Goal: Task Accomplishment & Management: Complete application form

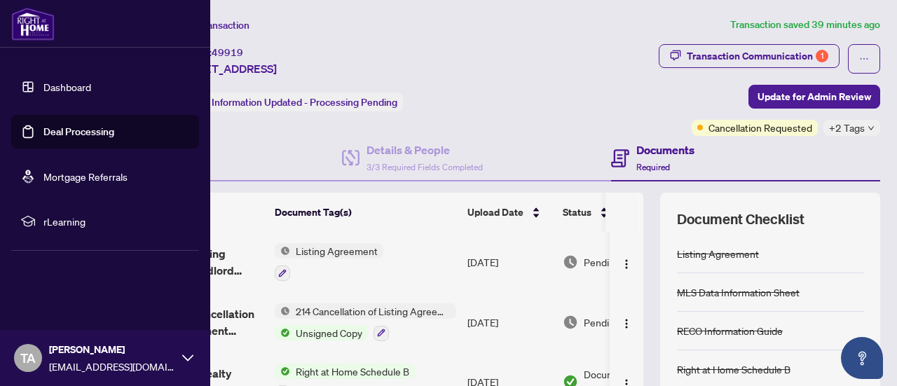
click at [72, 125] on link "Deal Processing" at bounding box center [78, 131] width 71 height 13
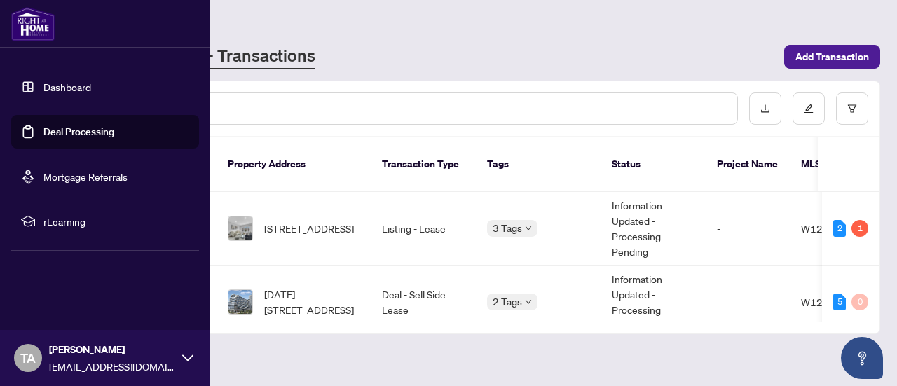
click at [72, 125] on link "Deal Processing" at bounding box center [78, 131] width 71 height 13
click at [71, 128] on link "Deal Processing" at bounding box center [78, 131] width 71 height 13
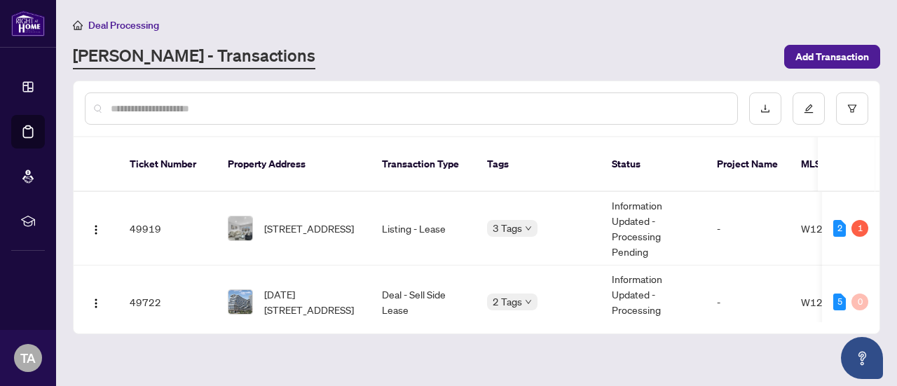
click at [582, 104] on input "text" at bounding box center [418, 108] width 615 height 15
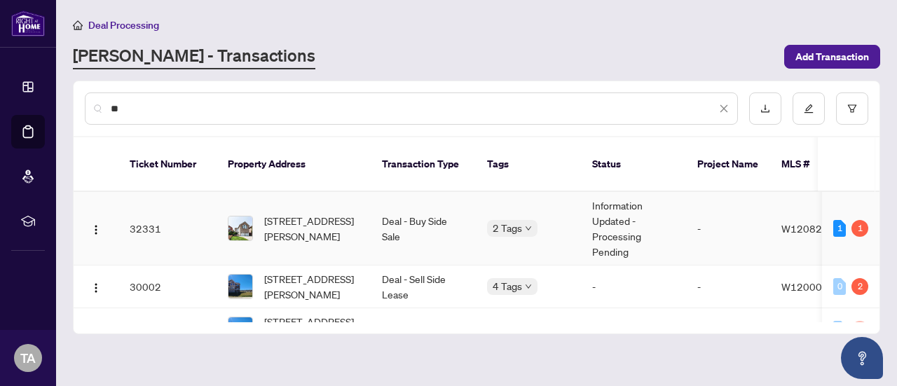
type input "**"
click at [443, 212] on td "Deal - Buy Side Sale" at bounding box center [423, 229] width 105 height 74
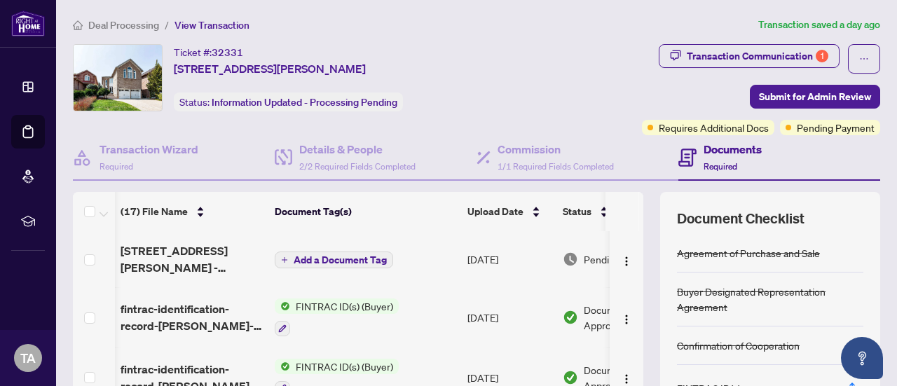
scroll to position [0, 81]
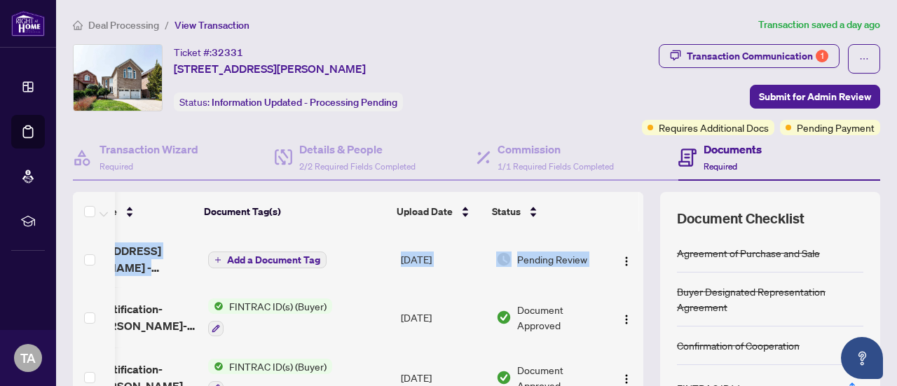
drag, startPoint x: 628, startPoint y: 247, endPoint x: 625, endPoint y: 229, distance: 18.4
click at [625, 231] on td at bounding box center [627, 259] width 34 height 56
click at [709, 55] on div "Transaction Communication 1" at bounding box center [758, 56] width 142 height 22
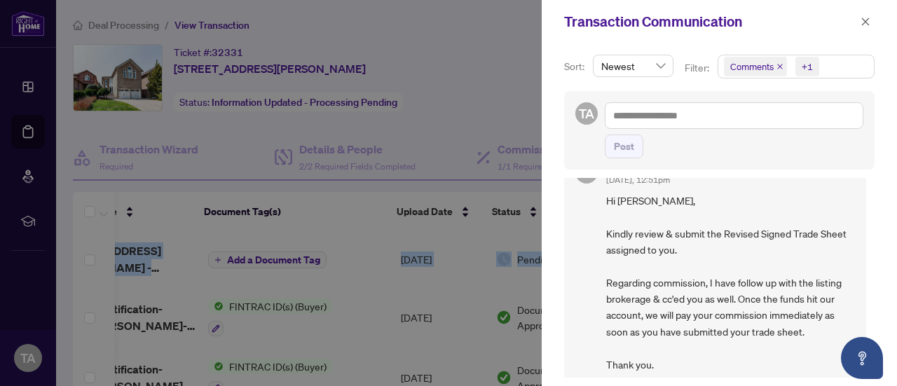
scroll to position [50, 0]
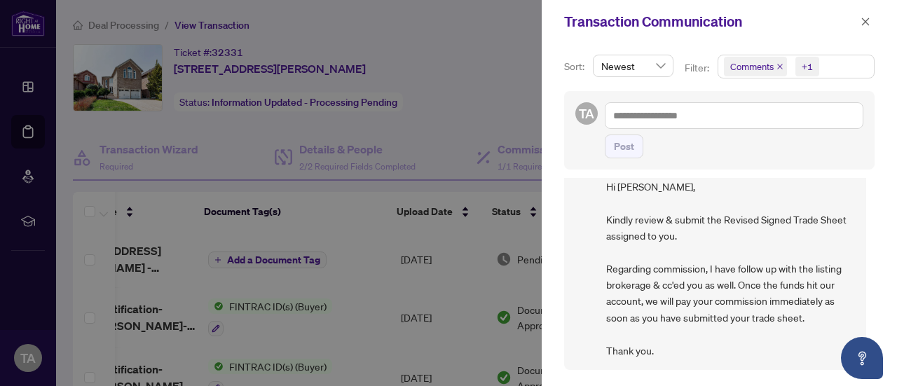
click at [436, 147] on div at bounding box center [448, 193] width 897 height 386
click at [866, 20] on icon "close" at bounding box center [866, 22] width 10 height 10
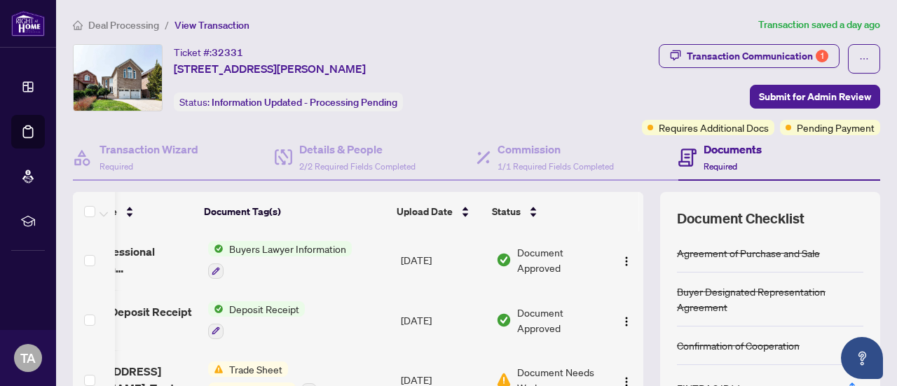
scroll to position [265, 81]
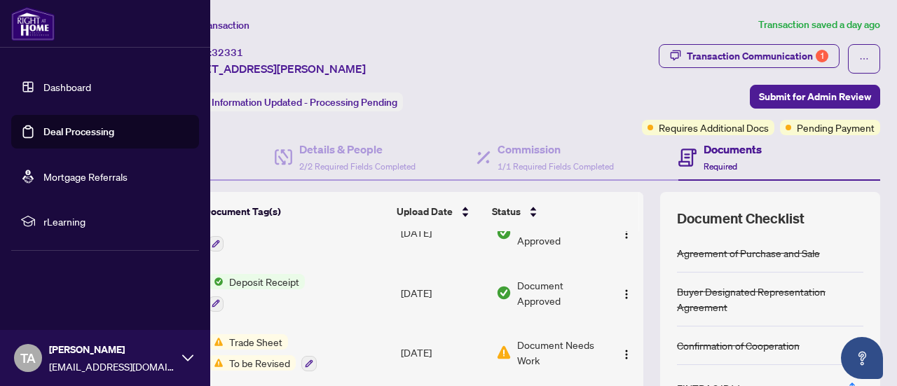
click at [90, 136] on link "Deal Processing" at bounding box center [78, 131] width 71 height 13
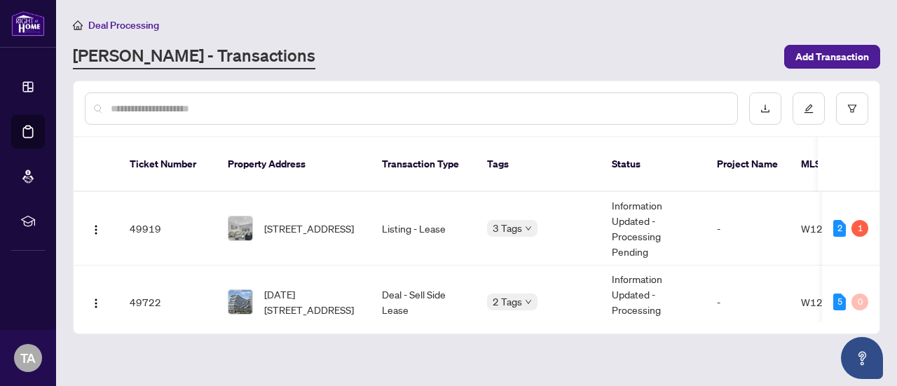
click at [476, 109] on input "text" at bounding box center [418, 108] width 615 height 15
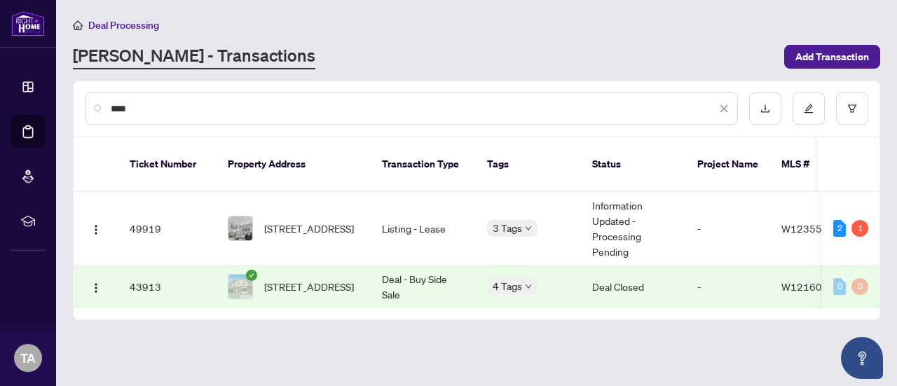
type input "*****"
drag, startPoint x: 154, startPoint y: 104, endPoint x: 92, endPoint y: 117, distance: 63.1
click at [92, 117] on div "*****" at bounding box center [411, 108] width 653 height 32
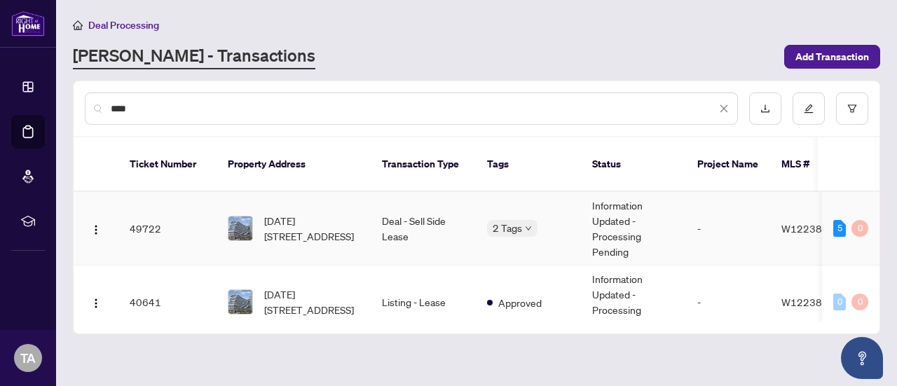
type input "****"
click at [600, 200] on td "Information Updated - Processing Pending" at bounding box center [633, 229] width 105 height 74
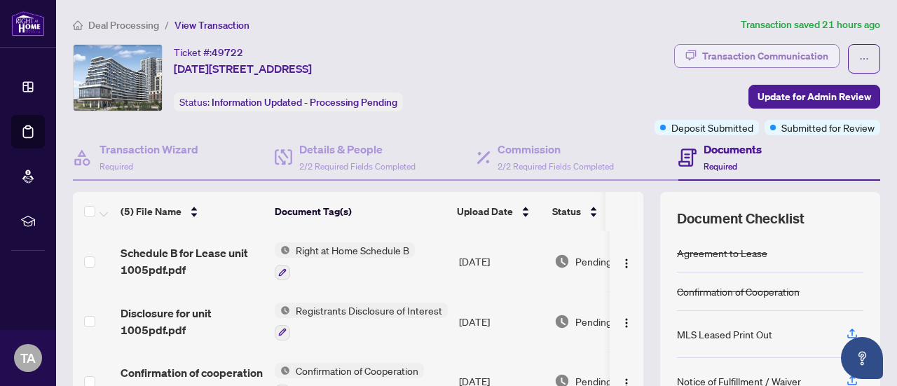
click at [761, 47] on div "Transaction Communication" at bounding box center [765, 56] width 126 height 22
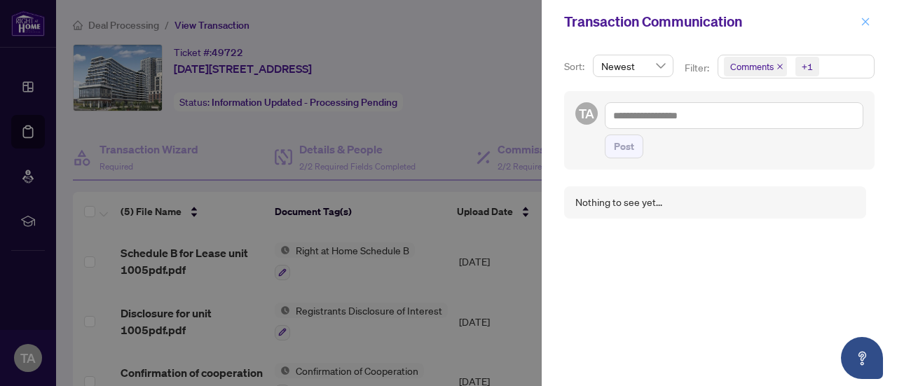
click at [863, 21] on icon "close" at bounding box center [866, 22] width 10 height 10
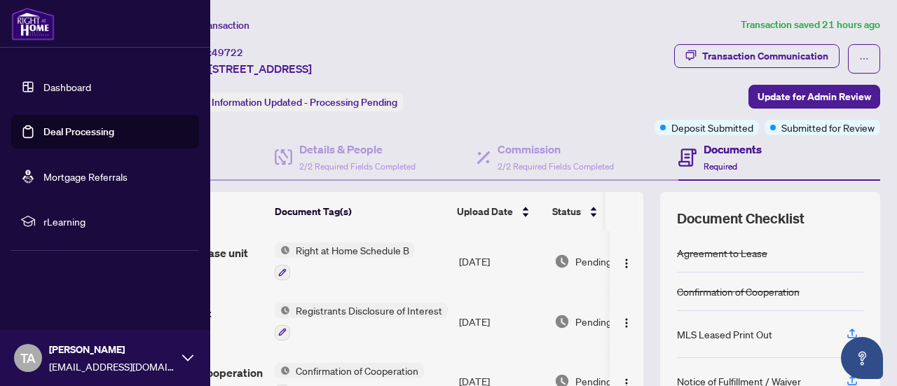
click at [55, 131] on link "Deal Processing" at bounding box center [78, 131] width 71 height 13
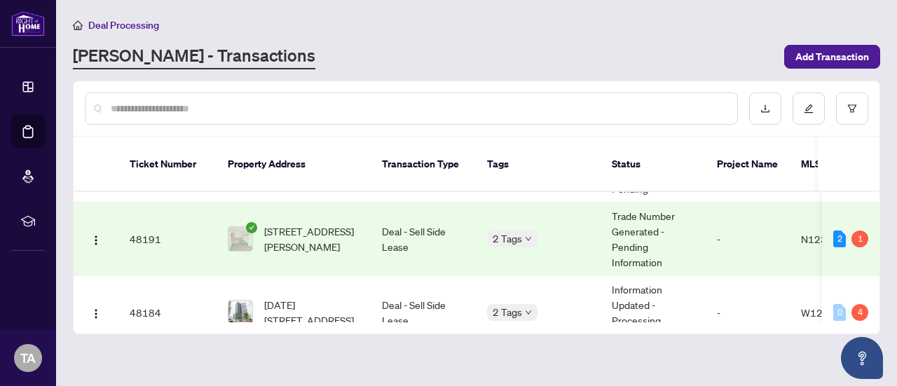
scroll to position [168, 0]
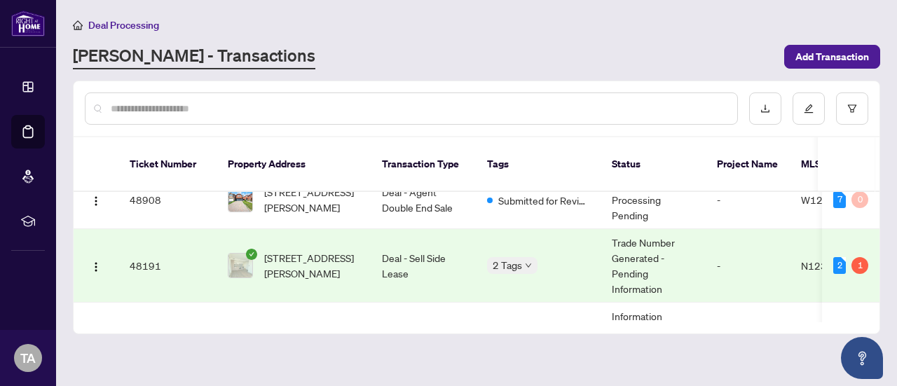
click at [628, 250] on td "Trade Number Generated - Pending Information" at bounding box center [653, 266] width 105 height 74
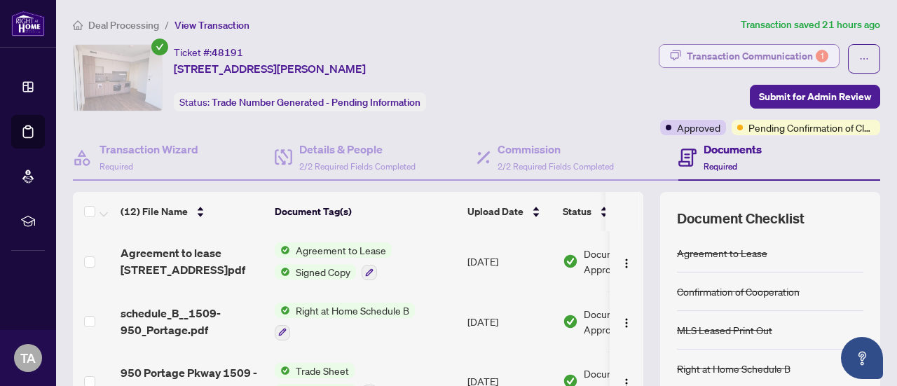
click at [729, 53] on div "Transaction Communication 1" at bounding box center [758, 56] width 142 height 22
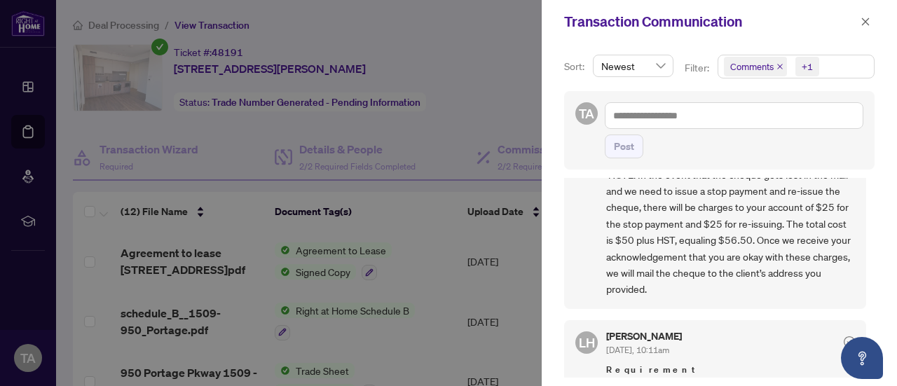
scroll to position [49, 0]
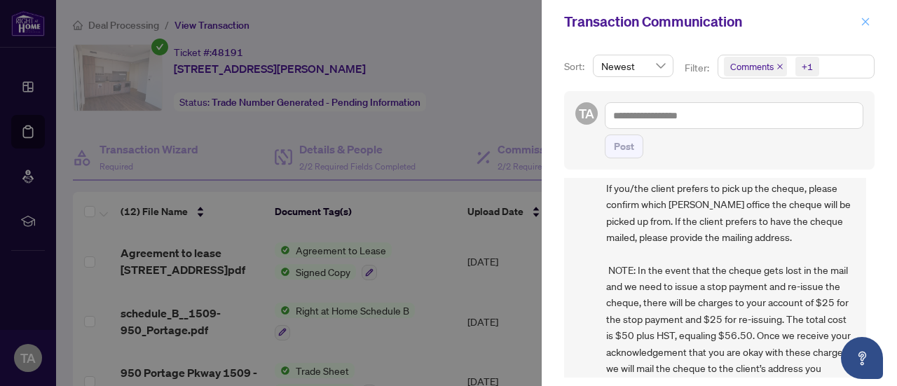
click at [868, 20] on icon "close" at bounding box center [866, 22] width 10 height 10
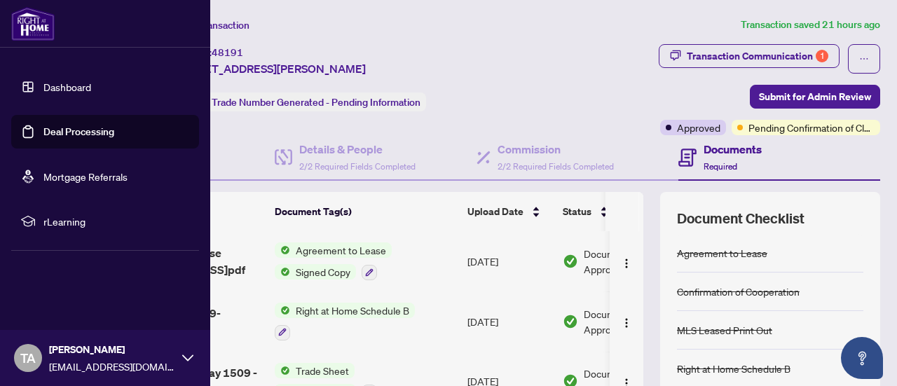
click at [72, 128] on link "Deal Processing" at bounding box center [78, 131] width 71 height 13
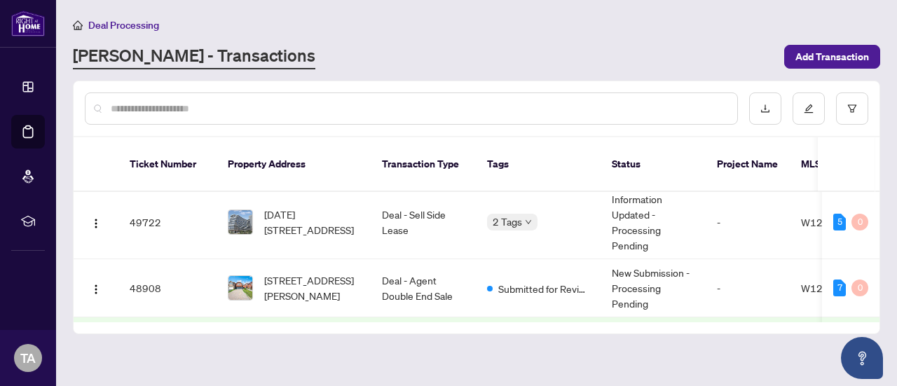
scroll to position [36, 0]
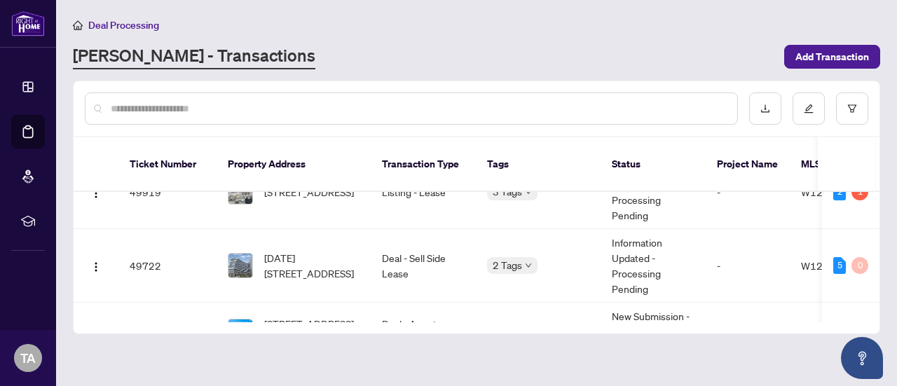
click at [480, 108] on input "text" at bounding box center [418, 108] width 615 height 15
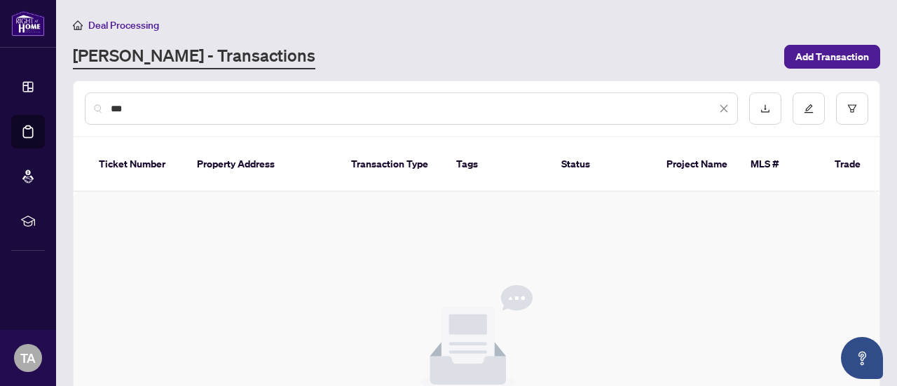
scroll to position [0, 0]
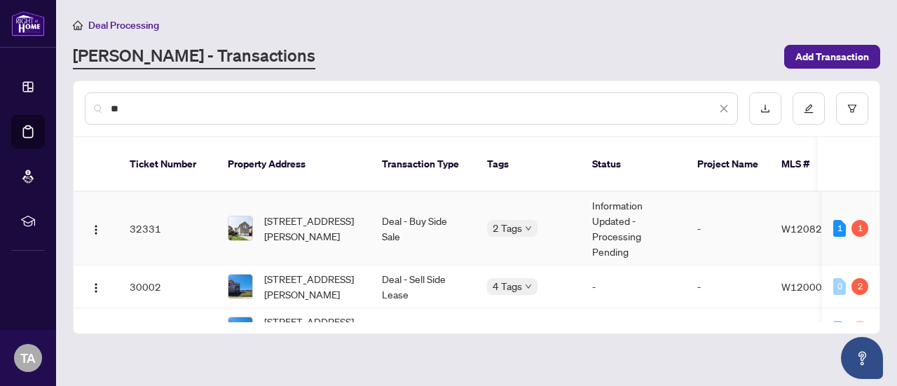
type input "**"
click at [420, 214] on td "Deal - Buy Side Sale" at bounding box center [423, 229] width 105 height 74
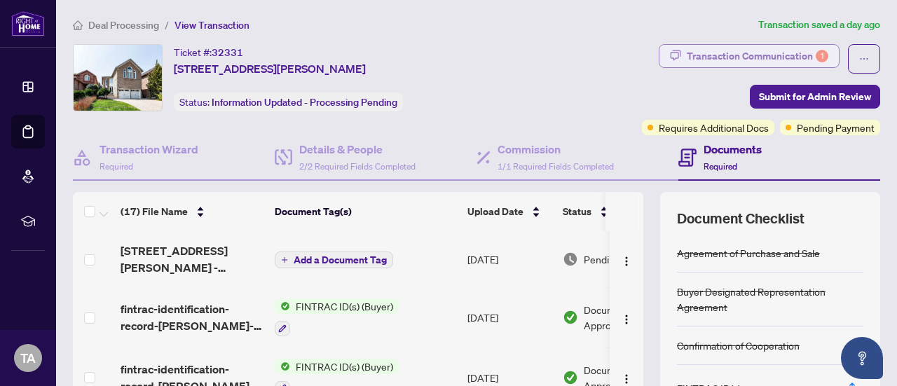
click at [734, 51] on div "Transaction Communication 1" at bounding box center [758, 56] width 142 height 22
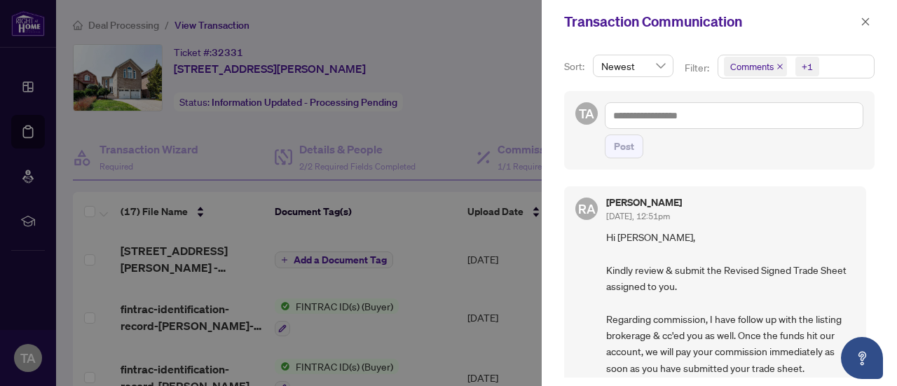
click at [212, 263] on div at bounding box center [448, 193] width 897 height 386
click at [868, 20] on icon "close" at bounding box center [866, 22] width 8 height 8
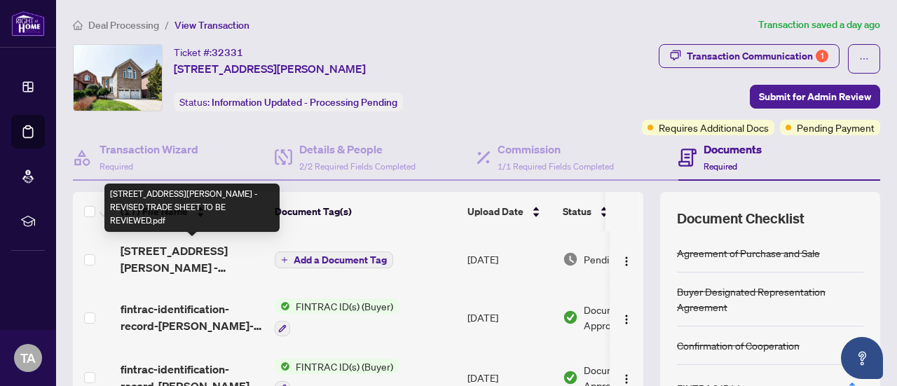
click at [219, 260] on span "[STREET_ADDRESS][PERSON_NAME] - REVISED TRADE SHEET TO BE REVIEWED.pdf" at bounding box center [192, 259] width 143 height 34
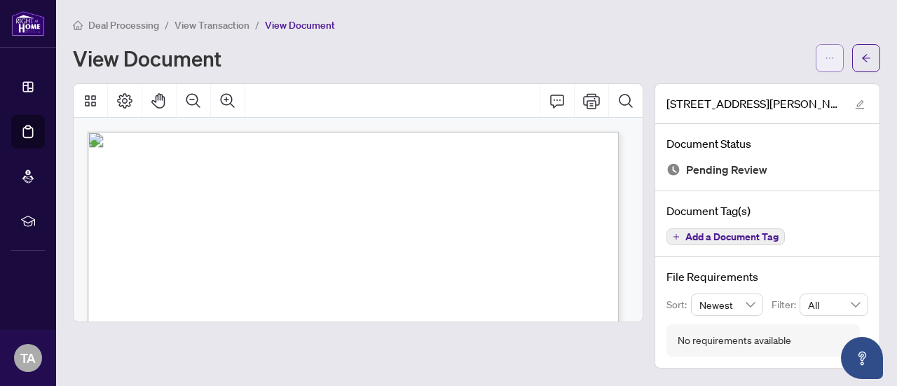
click at [830, 62] on icon "ellipsis" at bounding box center [830, 58] width 10 height 10
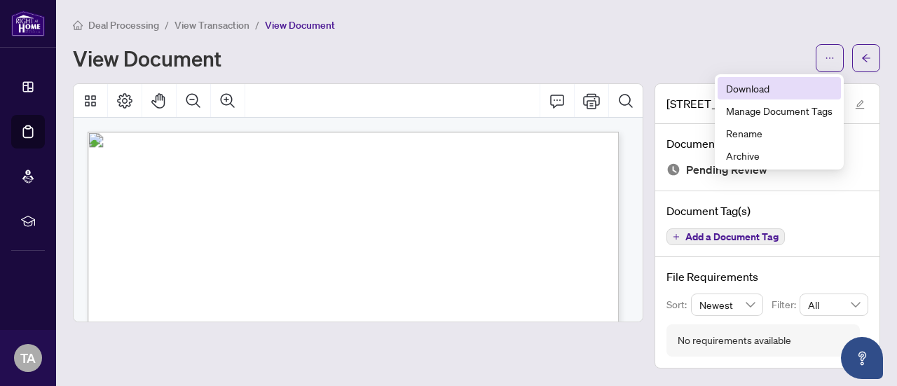
click at [785, 88] on span "Download" at bounding box center [779, 88] width 107 height 15
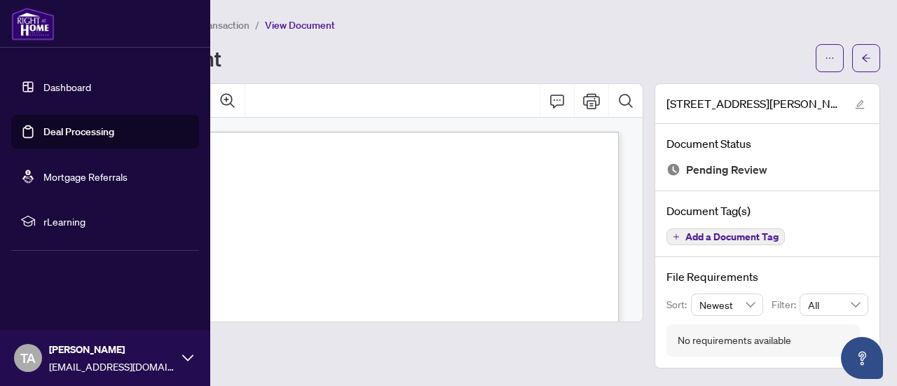
click at [77, 130] on link "Deal Processing" at bounding box center [78, 131] width 71 height 13
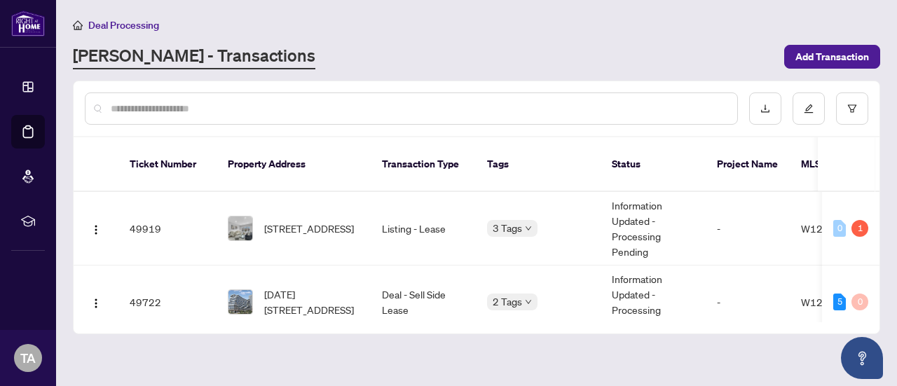
click at [406, 107] on input "text" at bounding box center [418, 108] width 615 height 15
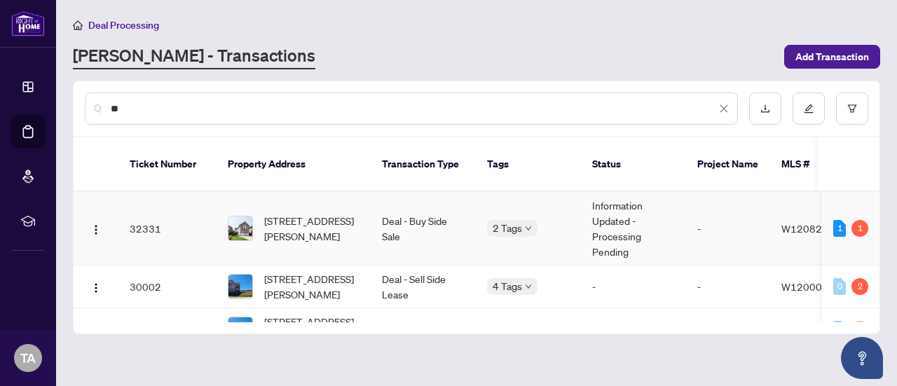
type input "**"
click at [374, 216] on td "Deal - Buy Side Sale" at bounding box center [423, 229] width 105 height 74
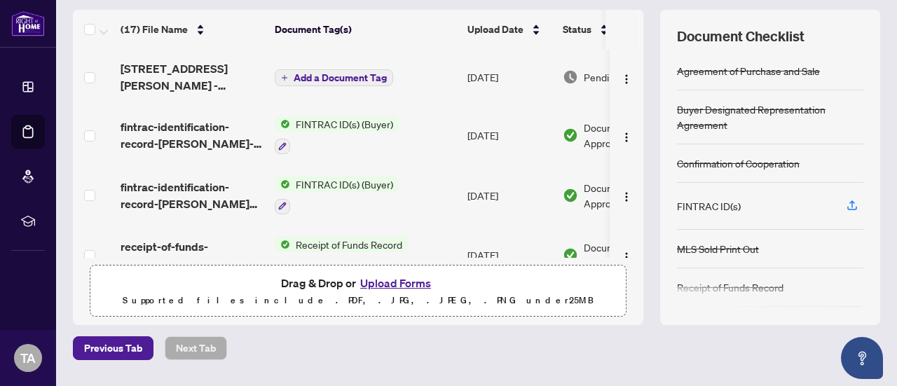
scroll to position [219, 0]
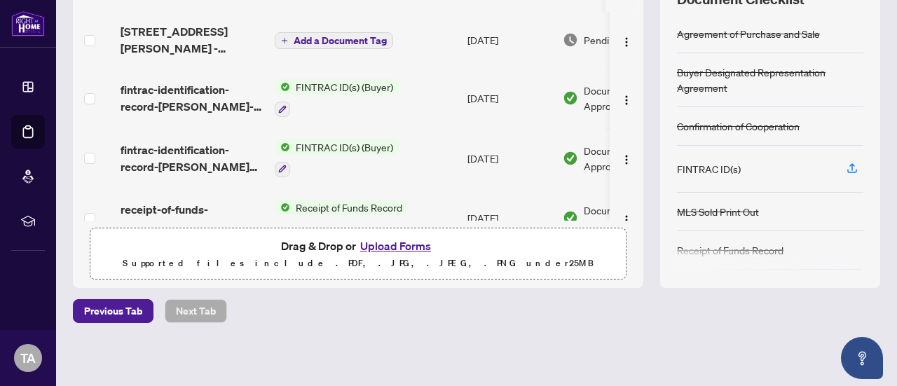
click at [399, 245] on button "Upload Forms" at bounding box center [395, 246] width 79 height 18
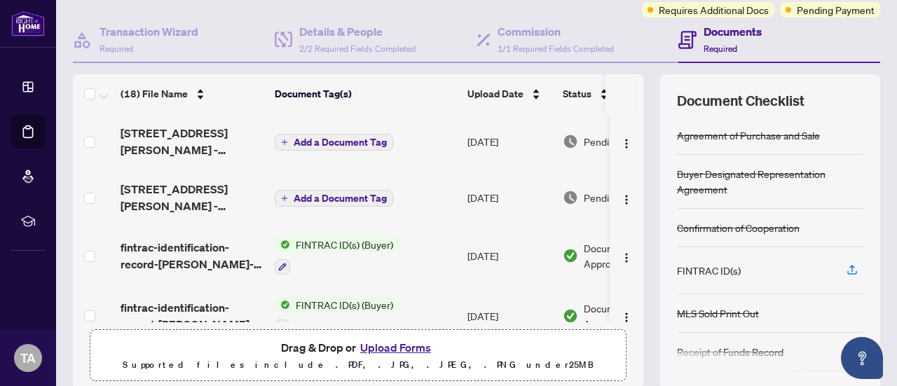
scroll to position [10, 0]
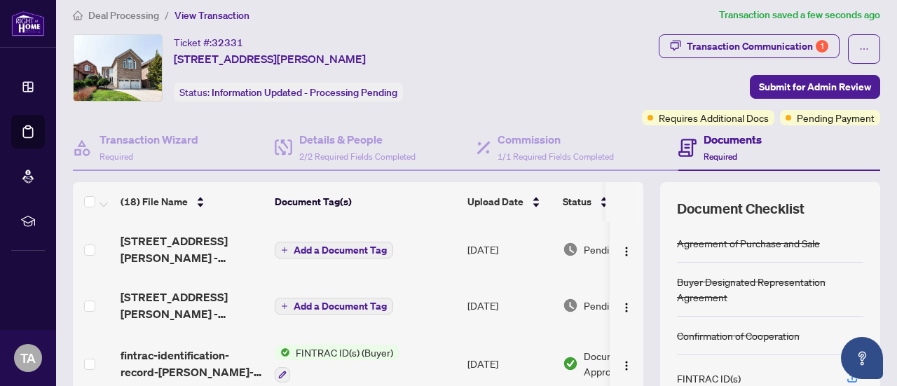
click at [346, 249] on span "Add a Document Tag" at bounding box center [340, 250] width 93 height 10
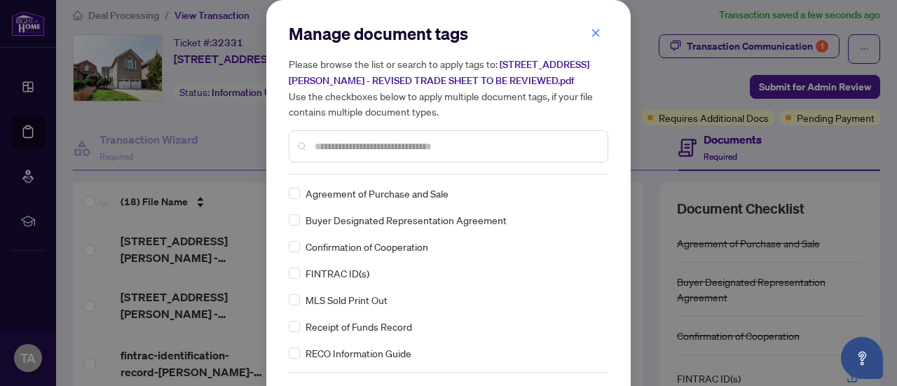
click at [390, 141] on input "text" at bounding box center [456, 146] width 282 height 15
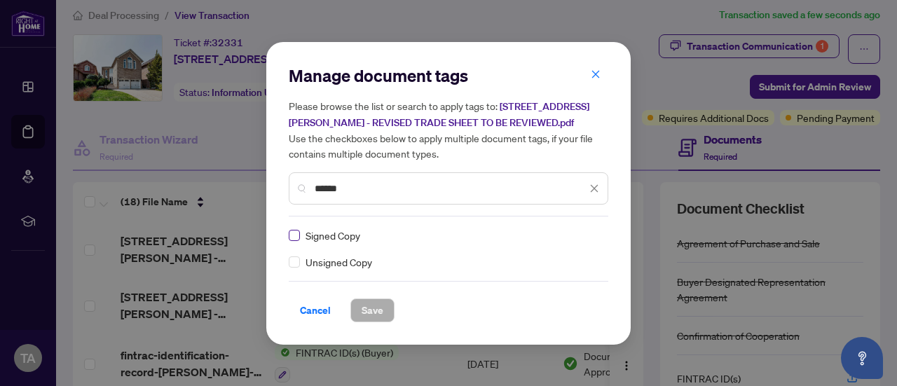
type input "******"
click at [598, 189] on icon "close" at bounding box center [594, 189] width 10 height 10
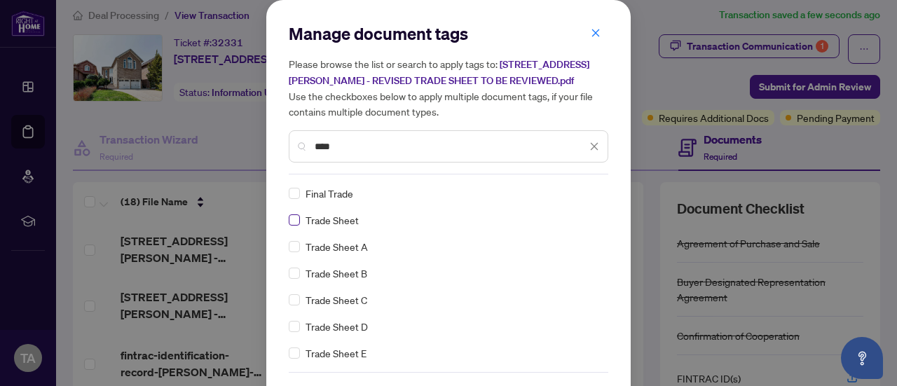
type input "****"
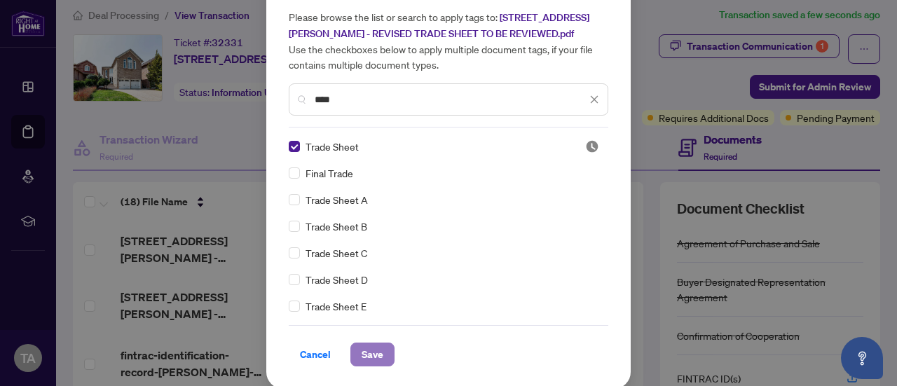
click at [363, 355] on span "Save" at bounding box center [373, 354] width 22 height 22
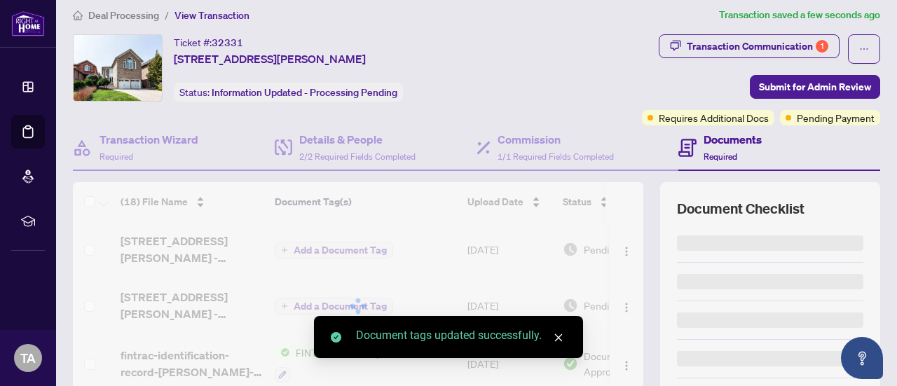
scroll to position [0, 0]
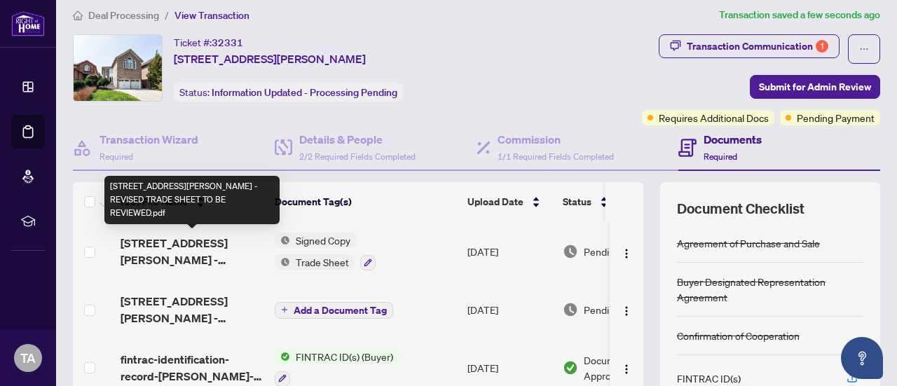
click at [167, 248] on span "[STREET_ADDRESS][PERSON_NAME] - REVISED TRADE SHEET TO BE REVIEWED.pdf" at bounding box center [192, 252] width 143 height 34
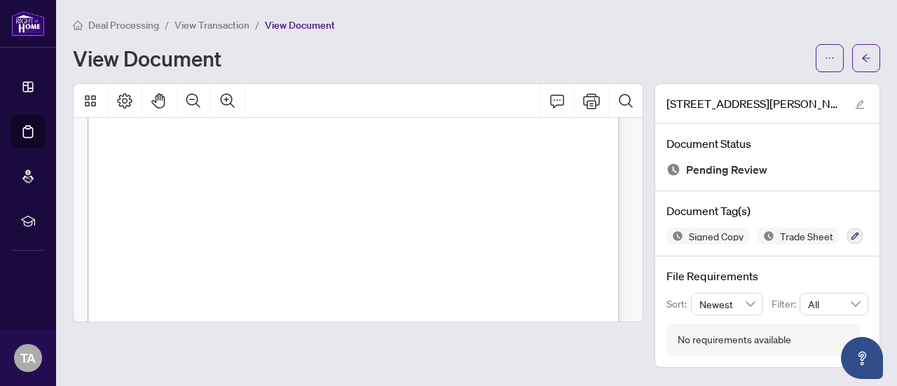
scroll to position [411, 0]
click at [863, 59] on icon "arrow-left" at bounding box center [866, 58] width 10 height 10
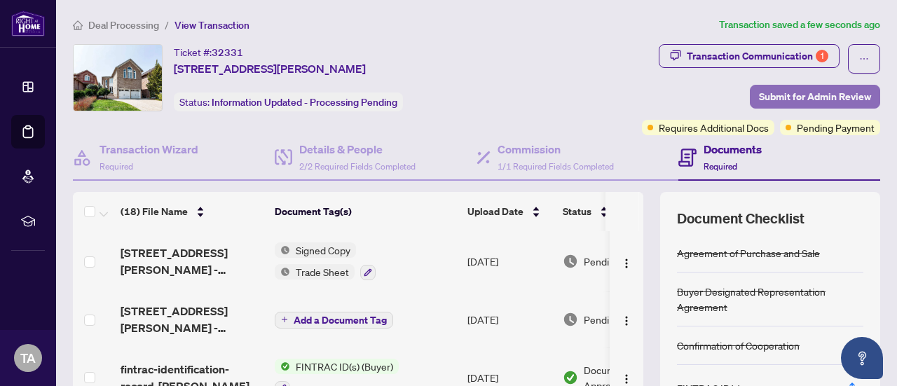
click at [788, 88] on span "Submit for Admin Review" at bounding box center [815, 96] width 112 height 22
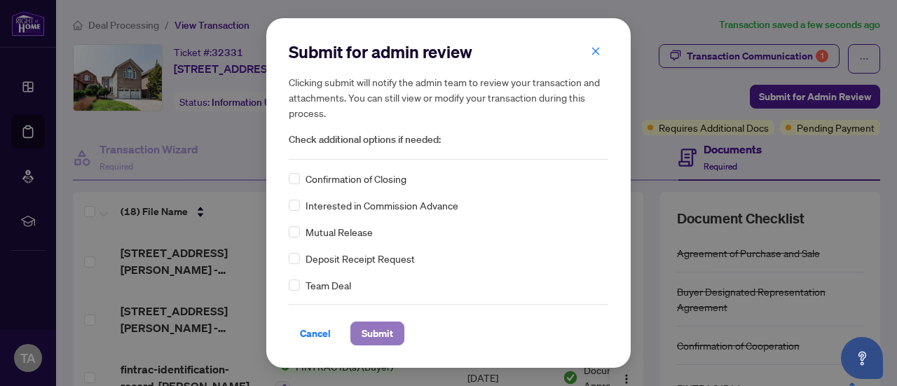
click at [383, 336] on span "Submit" at bounding box center [378, 333] width 32 height 22
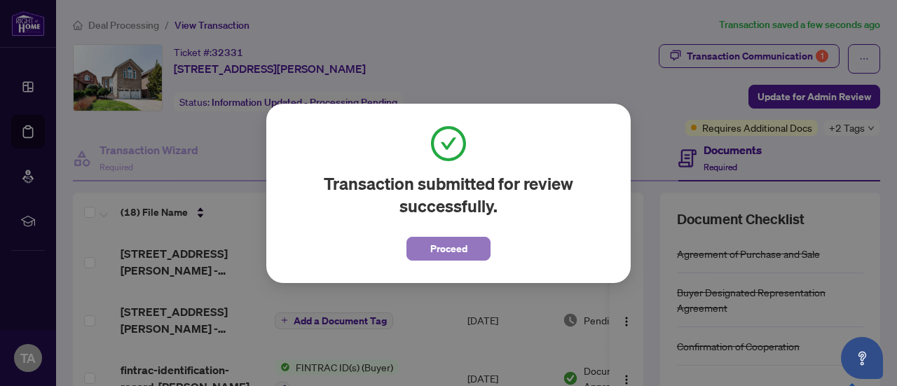
click at [450, 247] on span "Proceed" at bounding box center [448, 249] width 37 height 22
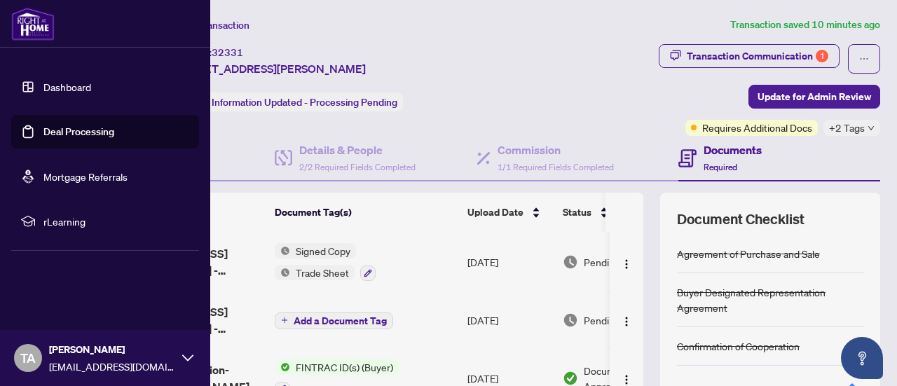
click at [68, 128] on link "Deal Processing" at bounding box center [78, 131] width 71 height 13
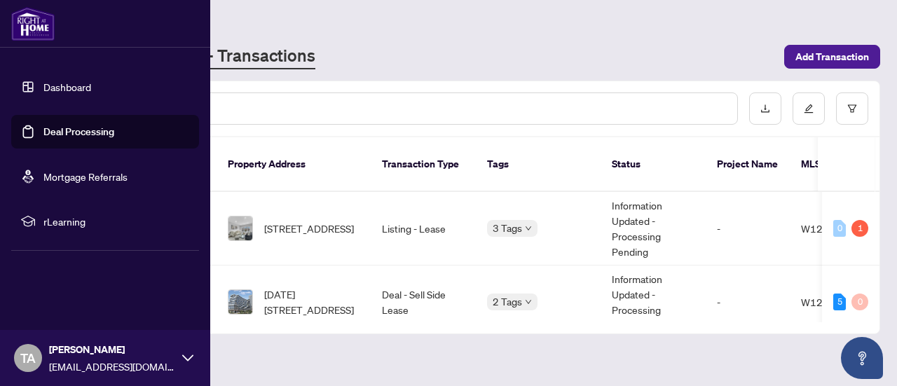
click at [68, 128] on link "Deal Processing" at bounding box center [78, 131] width 71 height 13
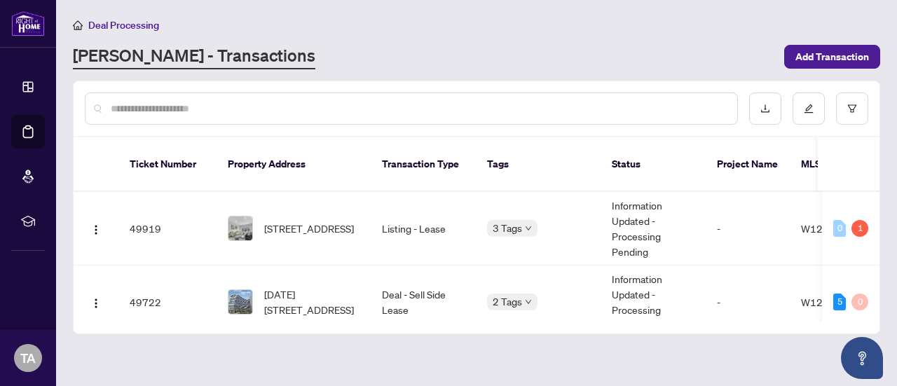
click at [643, 102] on input "text" at bounding box center [418, 108] width 615 height 15
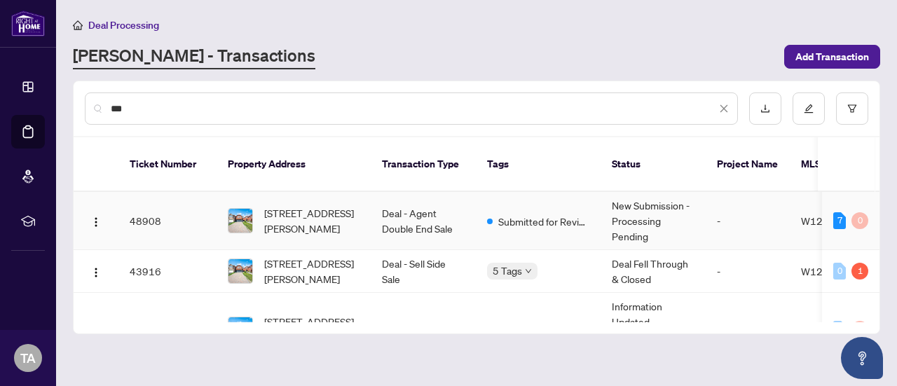
type input "***"
click at [365, 210] on td "[STREET_ADDRESS][PERSON_NAME]" at bounding box center [294, 221] width 154 height 58
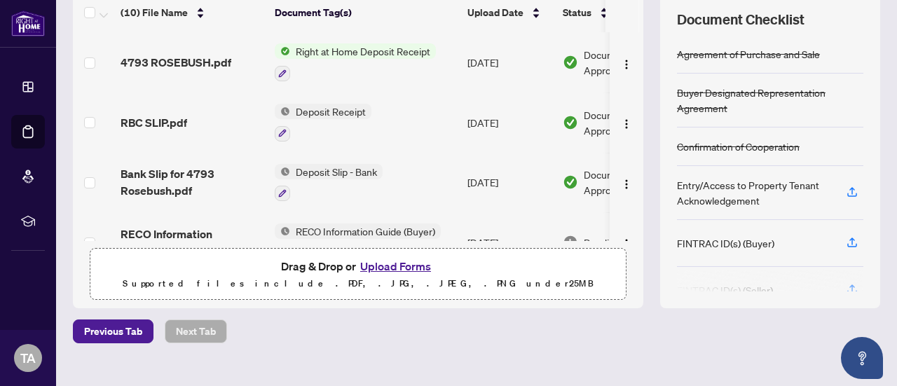
scroll to position [203, 0]
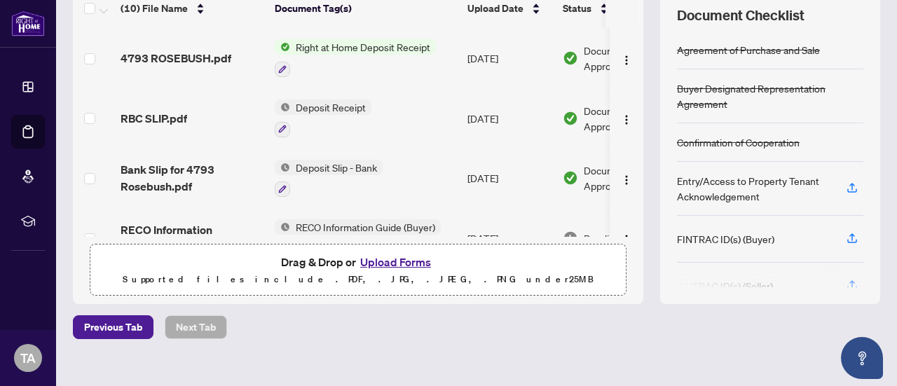
click at [399, 257] on button "Upload Forms" at bounding box center [395, 262] width 79 height 18
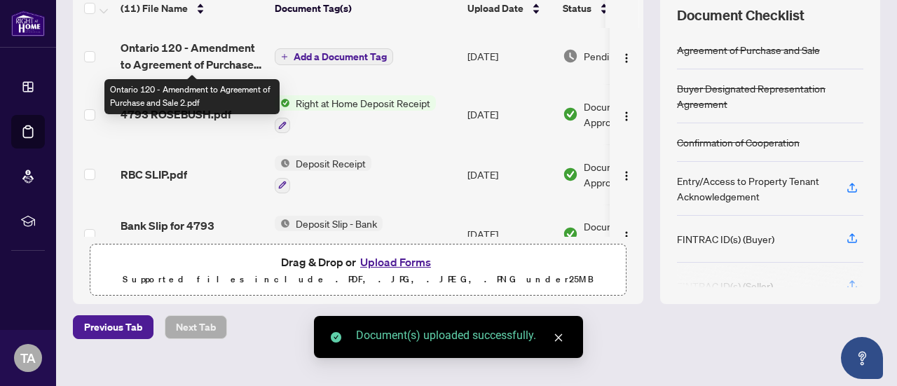
click at [196, 53] on span "Ontario 120 - Amendment to Agreement of Purchase and Sale 2.pdf" at bounding box center [192, 56] width 143 height 34
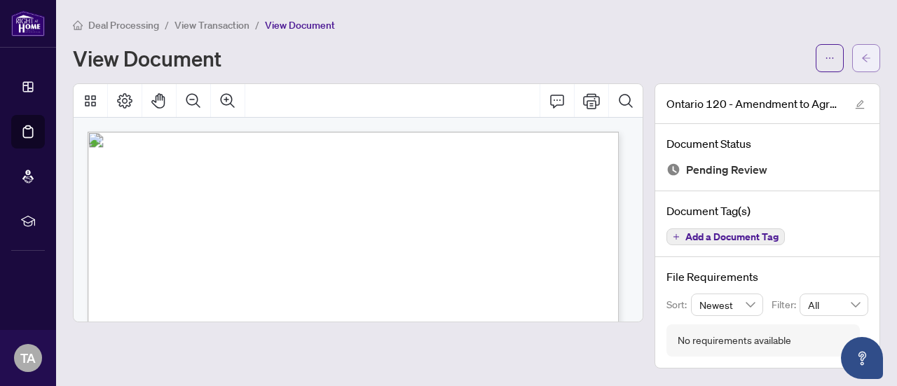
click at [868, 55] on icon "arrow-left" at bounding box center [866, 58] width 10 height 10
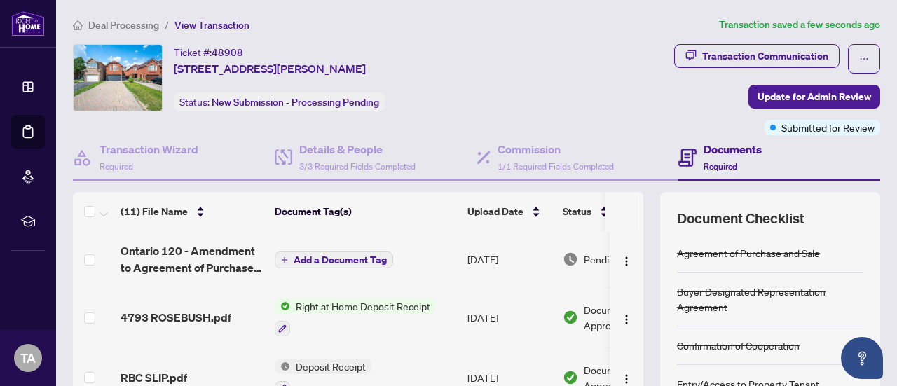
click at [343, 258] on span "Add a Document Tag" at bounding box center [340, 260] width 93 height 10
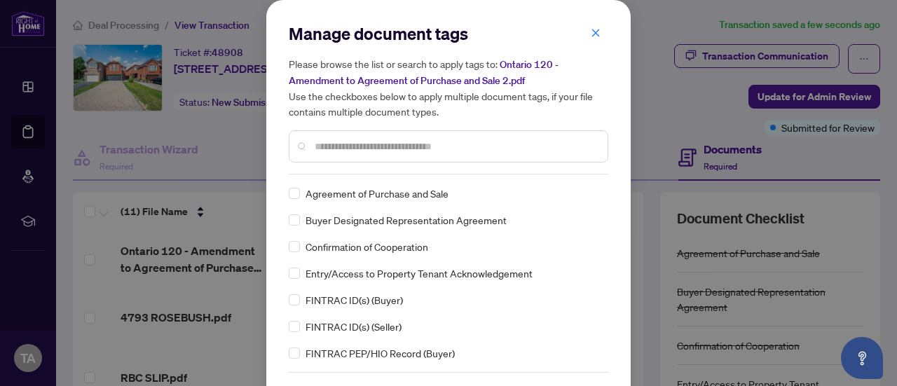
click at [469, 142] on input "text" at bounding box center [456, 146] width 282 height 15
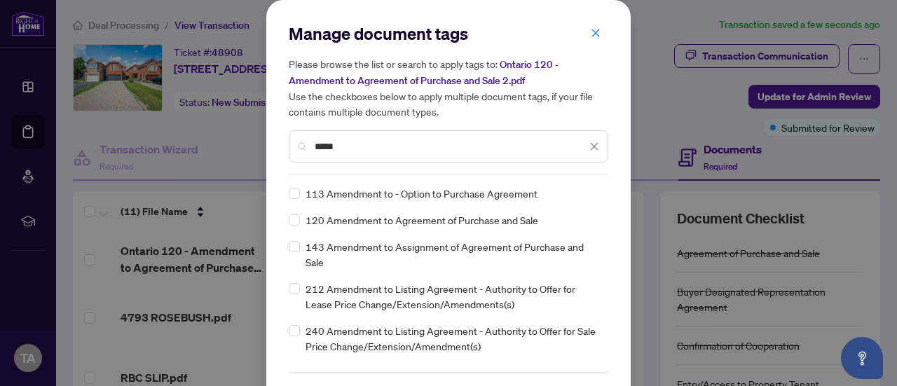
type input "*****"
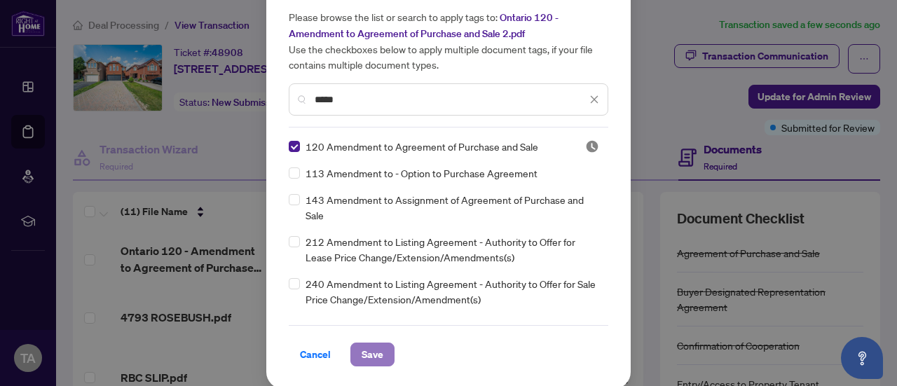
click at [371, 354] on span "Save" at bounding box center [373, 354] width 22 height 22
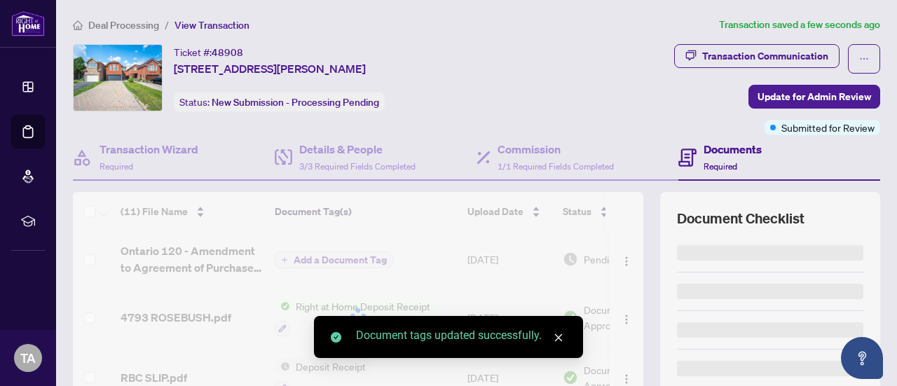
scroll to position [0, 0]
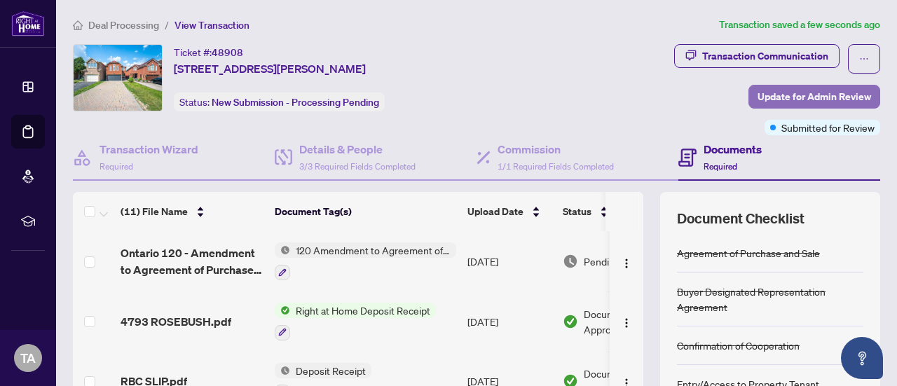
click at [838, 100] on span "Update for Admin Review" at bounding box center [815, 96] width 114 height 22
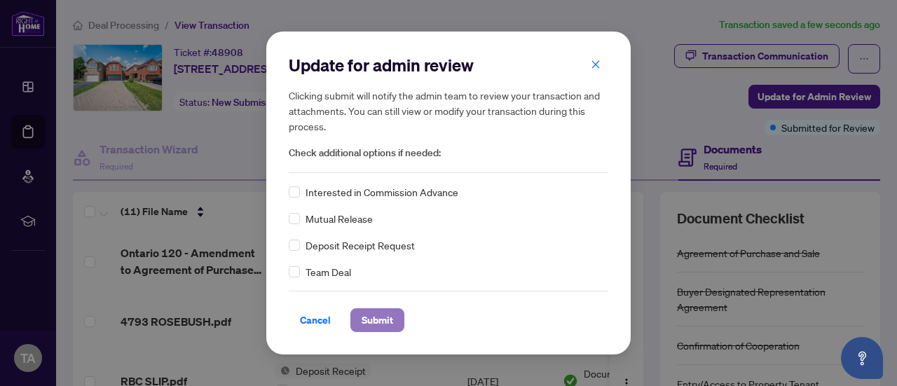
click at [374, 323] on span "Submit" at bounding box center [378, 320] width 32 height 22
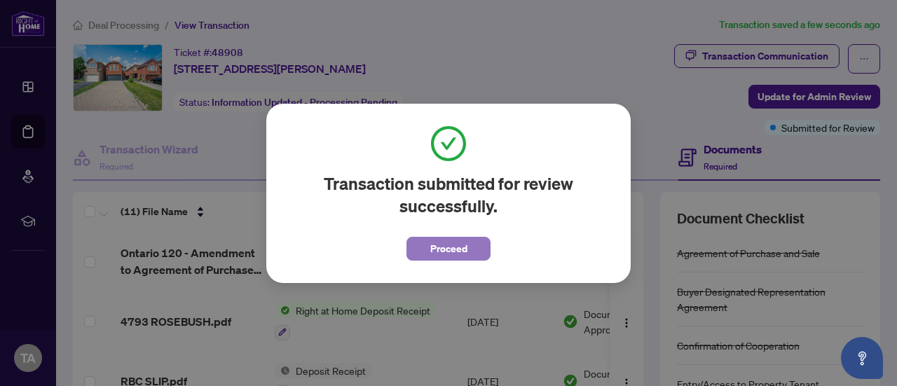
click at [439, 242] on span "Proceed" at bounding box center [448, 249] width 37 height 22
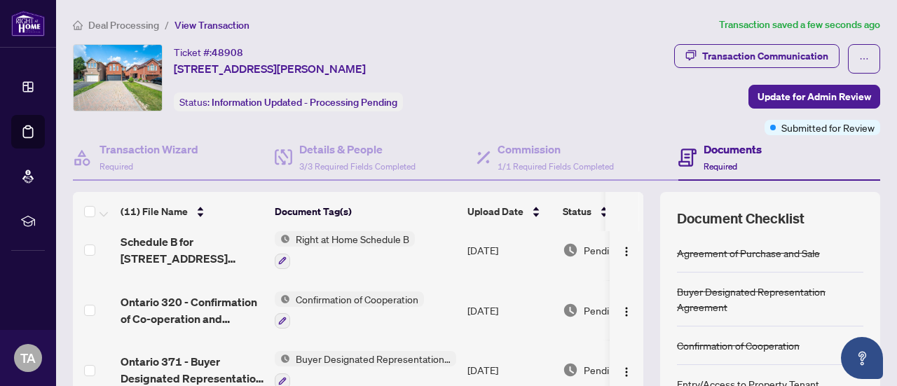
scroll to position [373, 0]
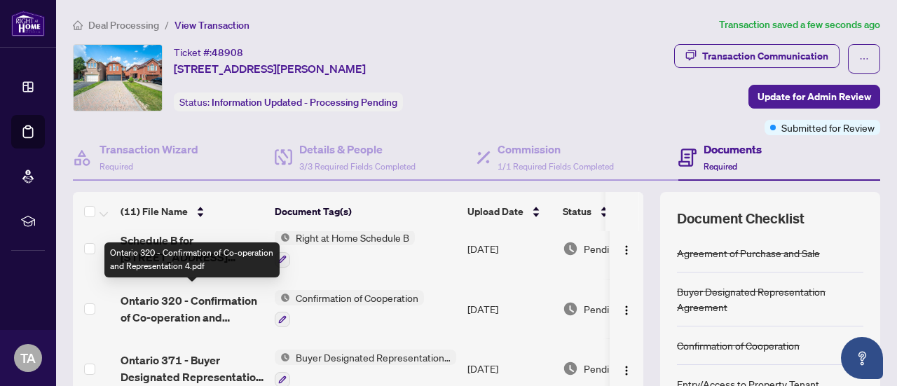
click at [207, 302] on span "Ontario 320 - Confirmation of Co-operation and Representation 4.pdf" at bounding box center [192, 309] width 143 height 34
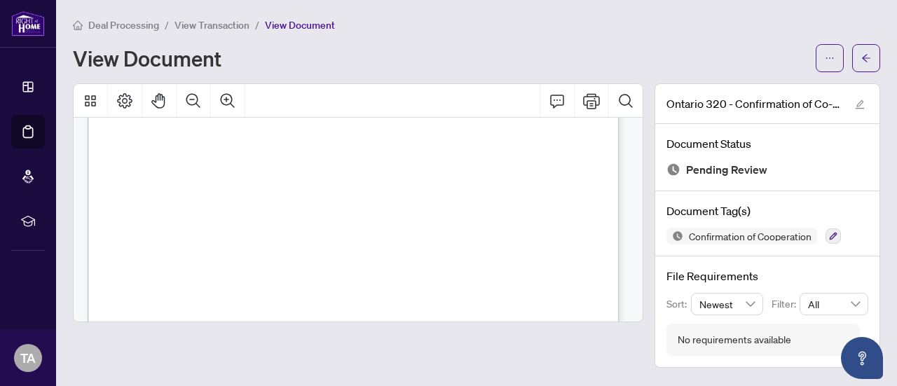
scroll to position [1226, 0]
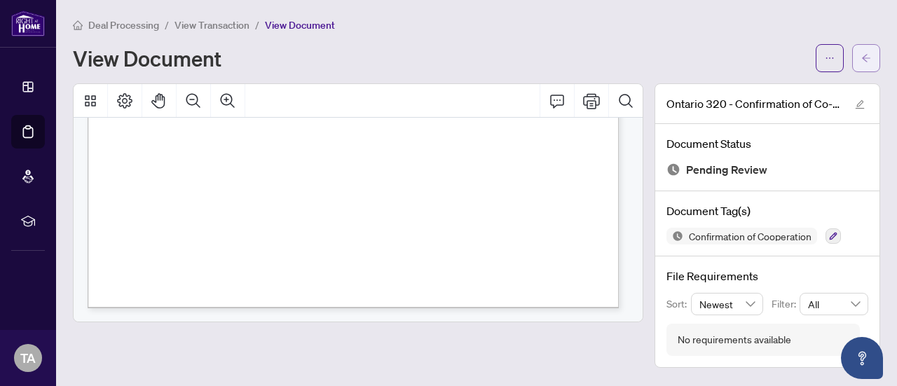
click at [864, 52] on span "button" at bounding box center [866, 58] width 10 height 22
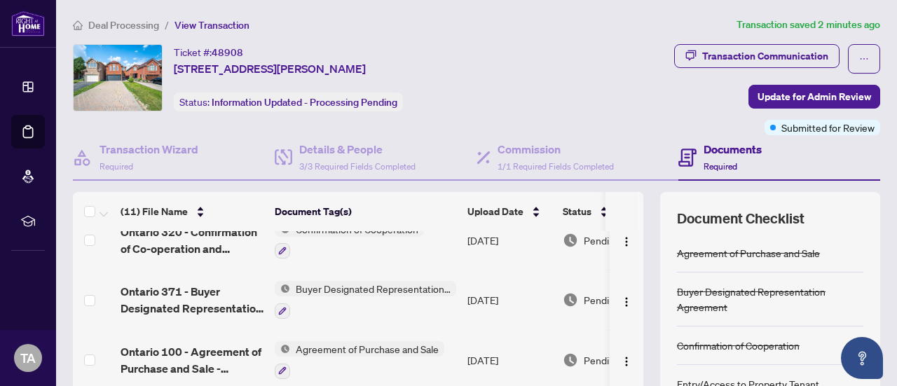
scroll to position [451, 0]
